Goal: Task Accomplishment & Management: Use online tool/utility

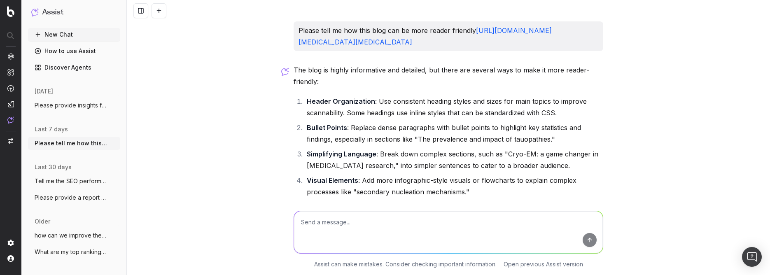
drag, startPoint x: 474, startPoint y: 215, endPoint x: 473, endPoint y: 210, distance: 5.0
click at [473, 215] on textarea at bounding box center [448, 232] width 309 height 42
drag, startPoint x: 560, startPoint y: 82, endPoint x: 313, endPoint y: 91, distance: 247.5
click at [313, 87] on p "The blog is highly informative and detailed, but there are several ways to make…" at bounding box center [447, 75] width 309 height 23
copy p "reader-friendly"
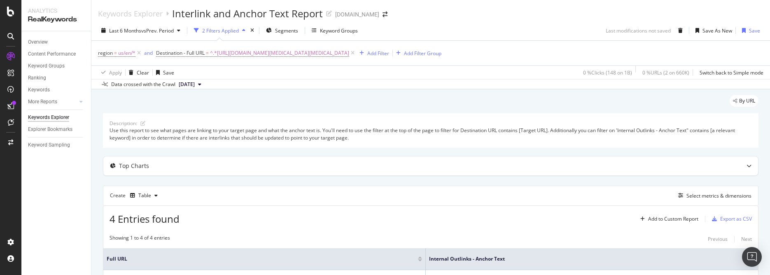
scroll to position [119, 0]
